Goal: Contribute content

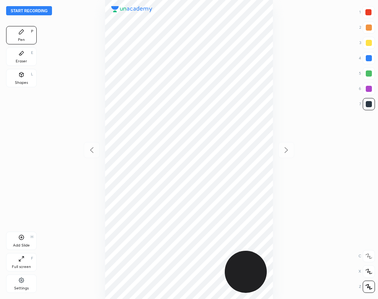
scroll to position [299, 256]
click at [47, 8] on button "Start recording" at bounding box center [29, 10] width 46 height 9
click at [18, 58] on div "Eraser E" at bounding box center [21, 56] width 31 height 18
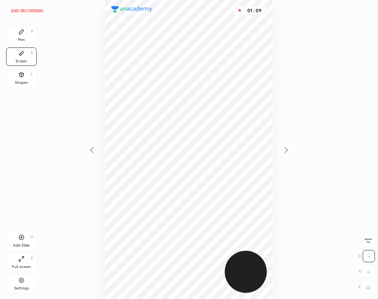
click at [28, 39] on div "Pen P" at bounding box center [21, 35] width 31 height 18
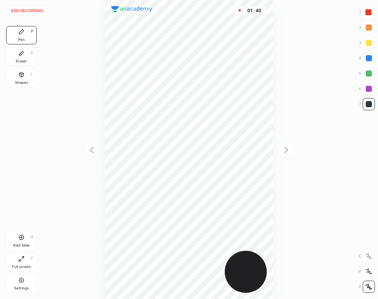
click at [274, 182] on div "01 : 40" at bounding box center [189, 149] width 256 height 299
click at [21, 243] on div "Add Slide" at bounding box center [21, 245] width 17 height 4
click at [18, 74] on div "Shapes L" at bounding box center [21, 78] width 31 height 18
click at [21, 33] on icon at bounding box center [21, 31] width 5 height 5
click at [39, 13] on button "End recording" at bounding box center [27, 10] width 42 height 9
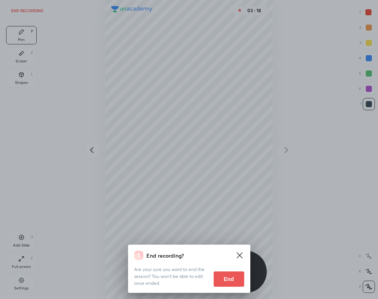
click at [233, 287] on div "End recording? Are your sure you want to end the session? You won’t be able to …" at bounding box center [189, 268] width 122 height 48
click at [229, 281] on button "End" at bounding box center [229, 278] width 31 height 15
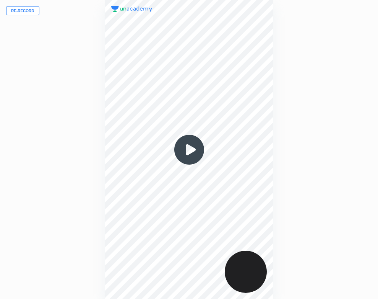
click at [190, 149] on img at bounding box center [189, 149] width 37 height 37
